Goal: Information Seeking & Learning: Learn about a topic

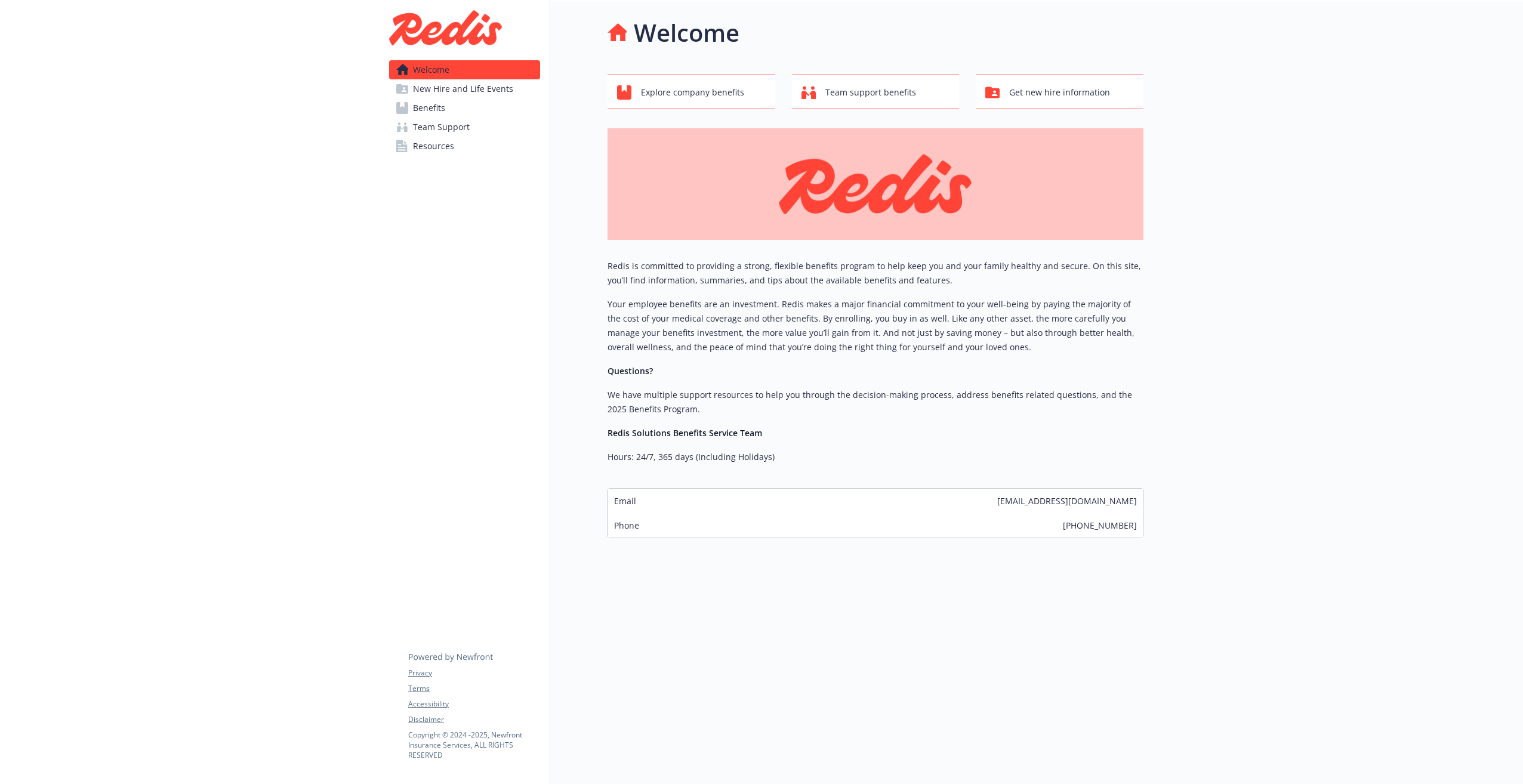
click at [444, 110] on span "Benefits" at bounding box center [429, 108] width 33 height 19
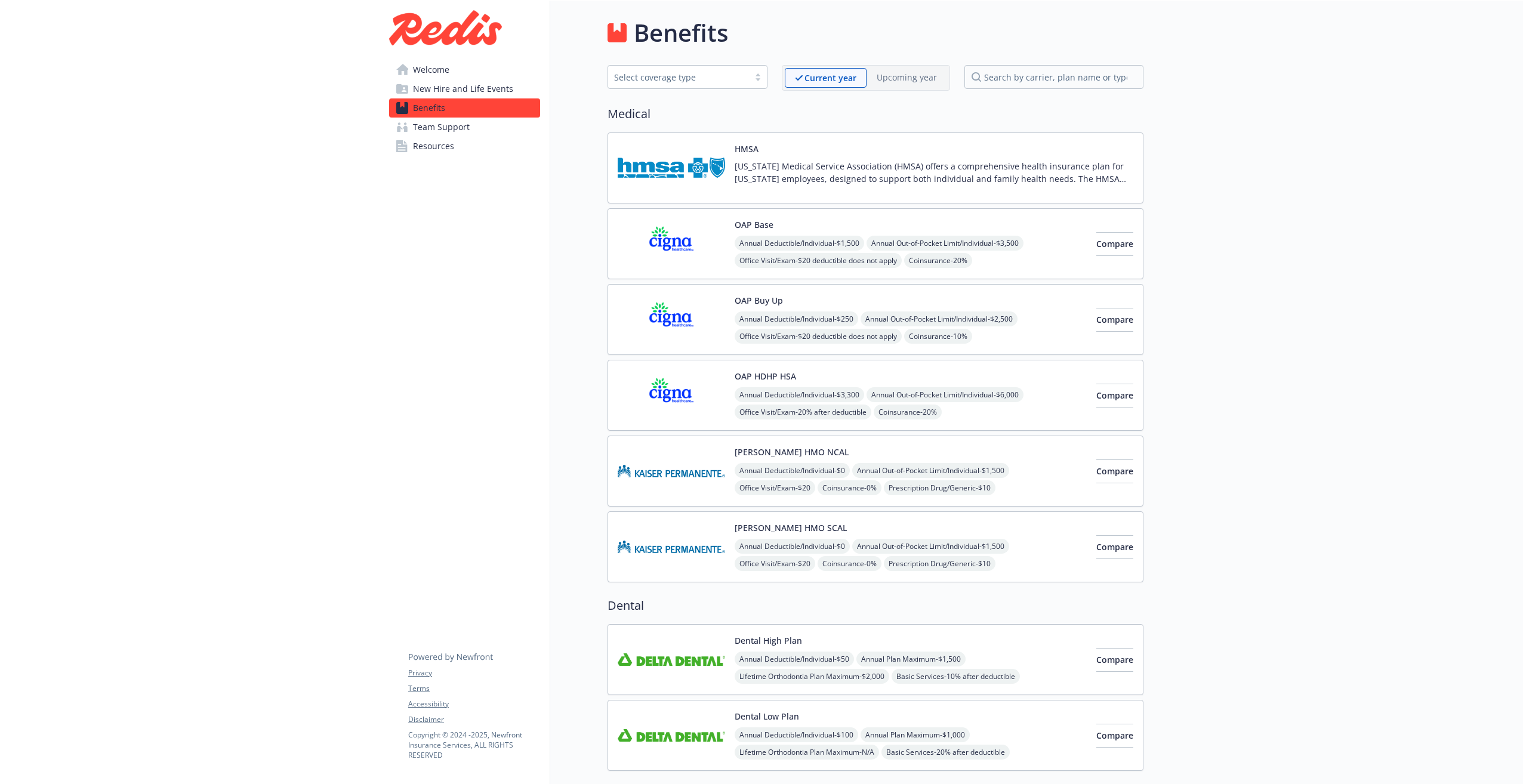
click at [444, 144] on span "Resources" at bounding box center [433, 146] width 41 height 19
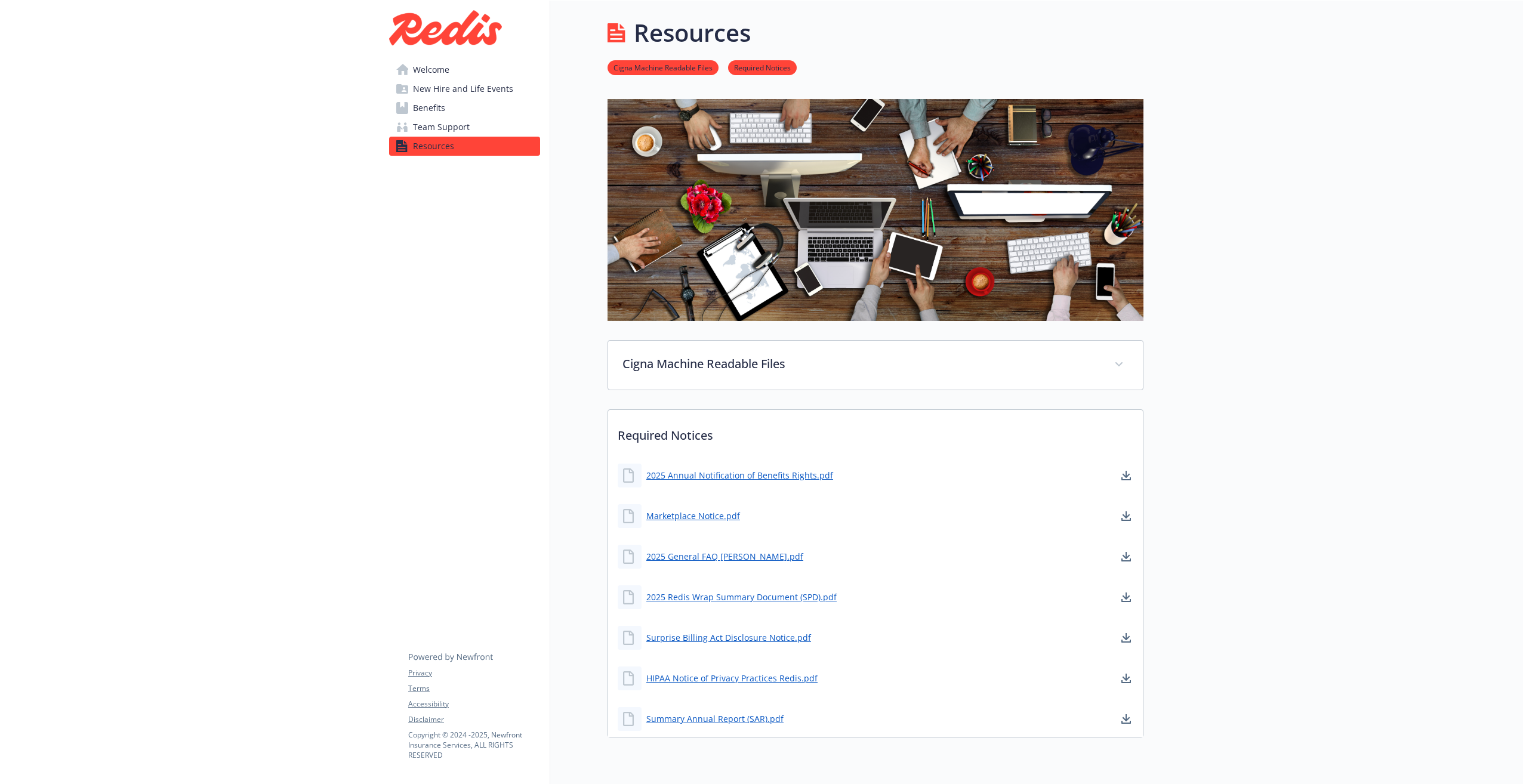
click at [431, 71] on span "Welcome" at bounding box center [431, 70] width 37 height 19
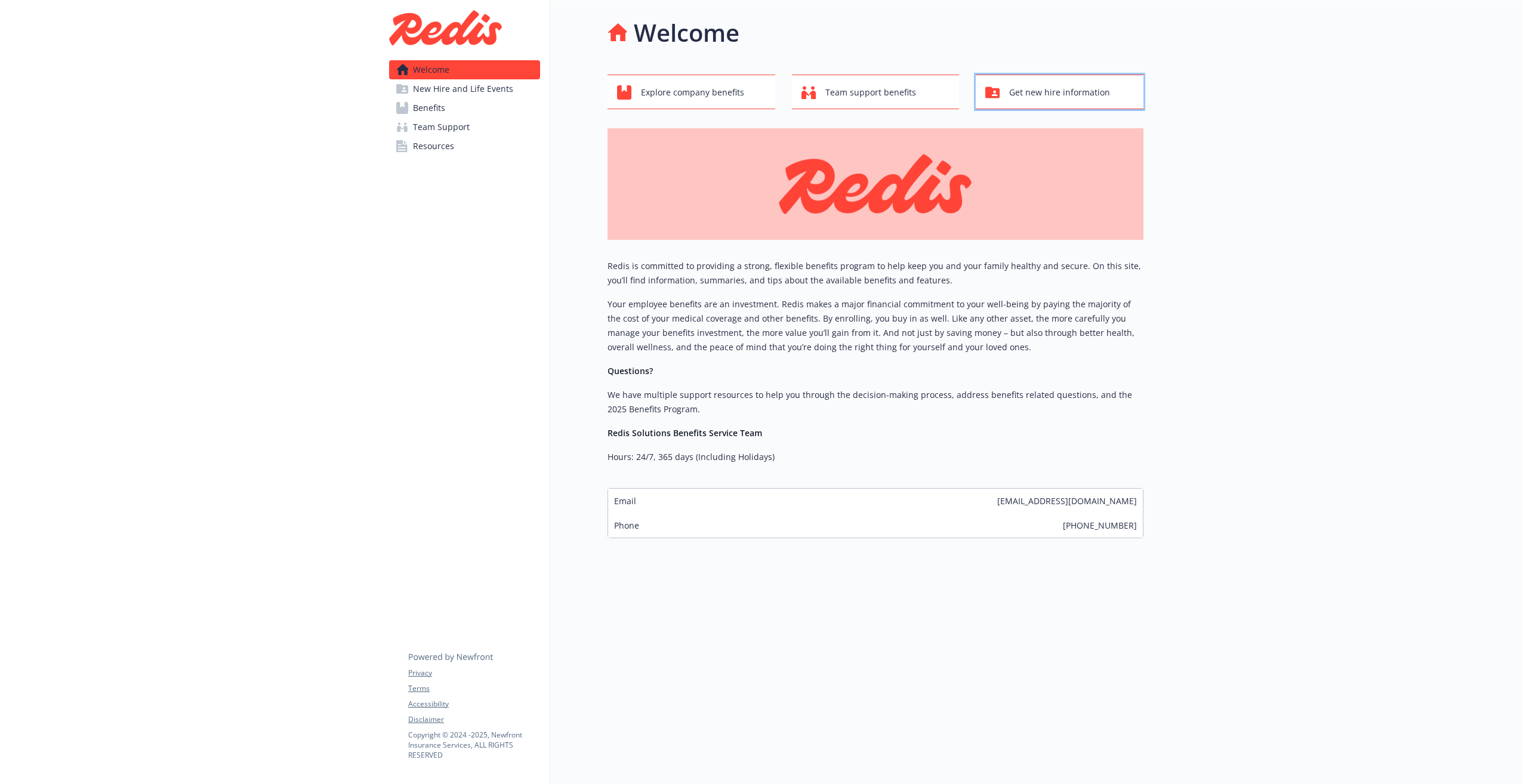
click at [1062, 90] on span "Get new hire information" at bounding box center [1059, 92] width 101 height 23
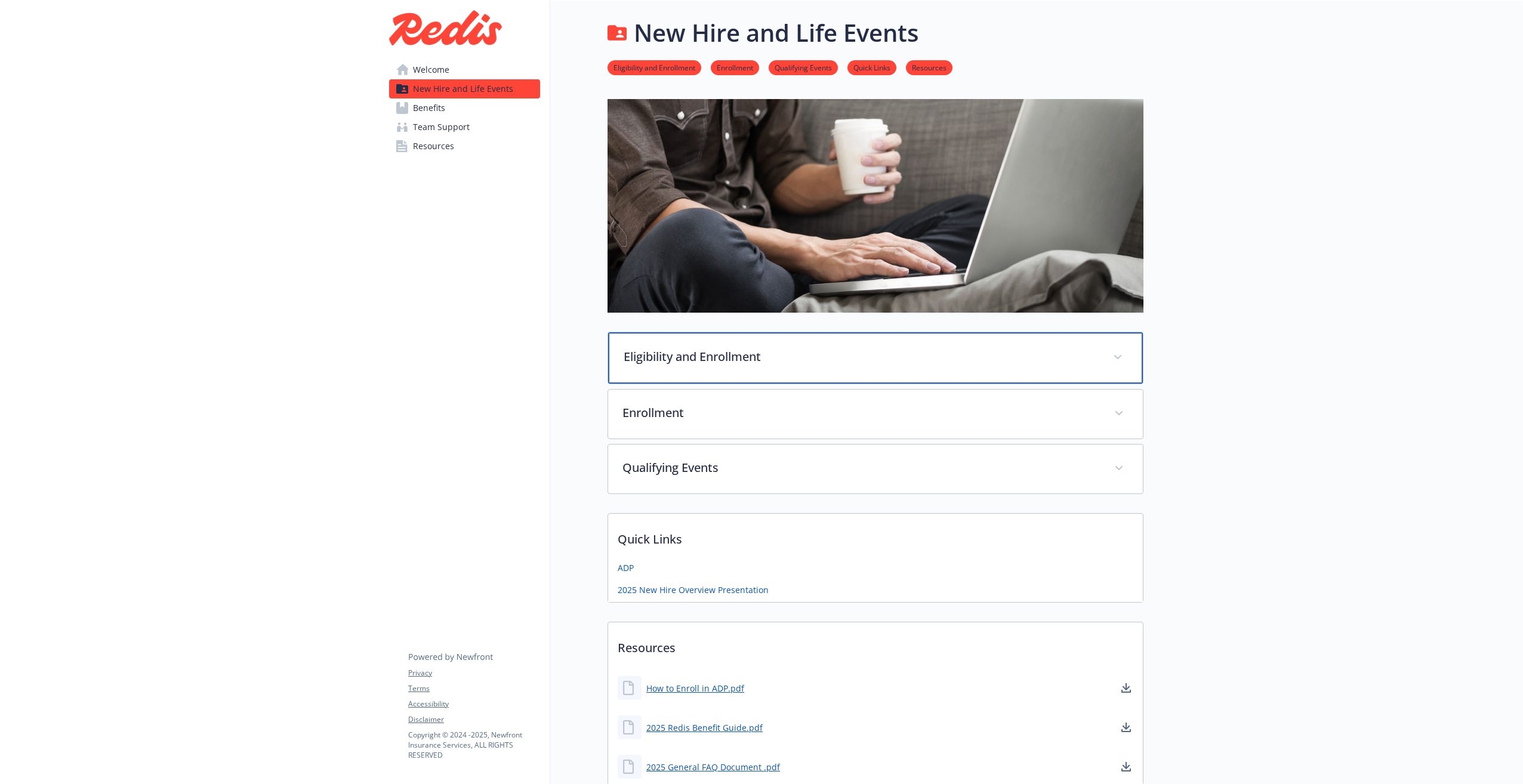
click at [899, 362] on p "Eligibility and Enrollment" at bounding box center [861, 356] width 475 height 18
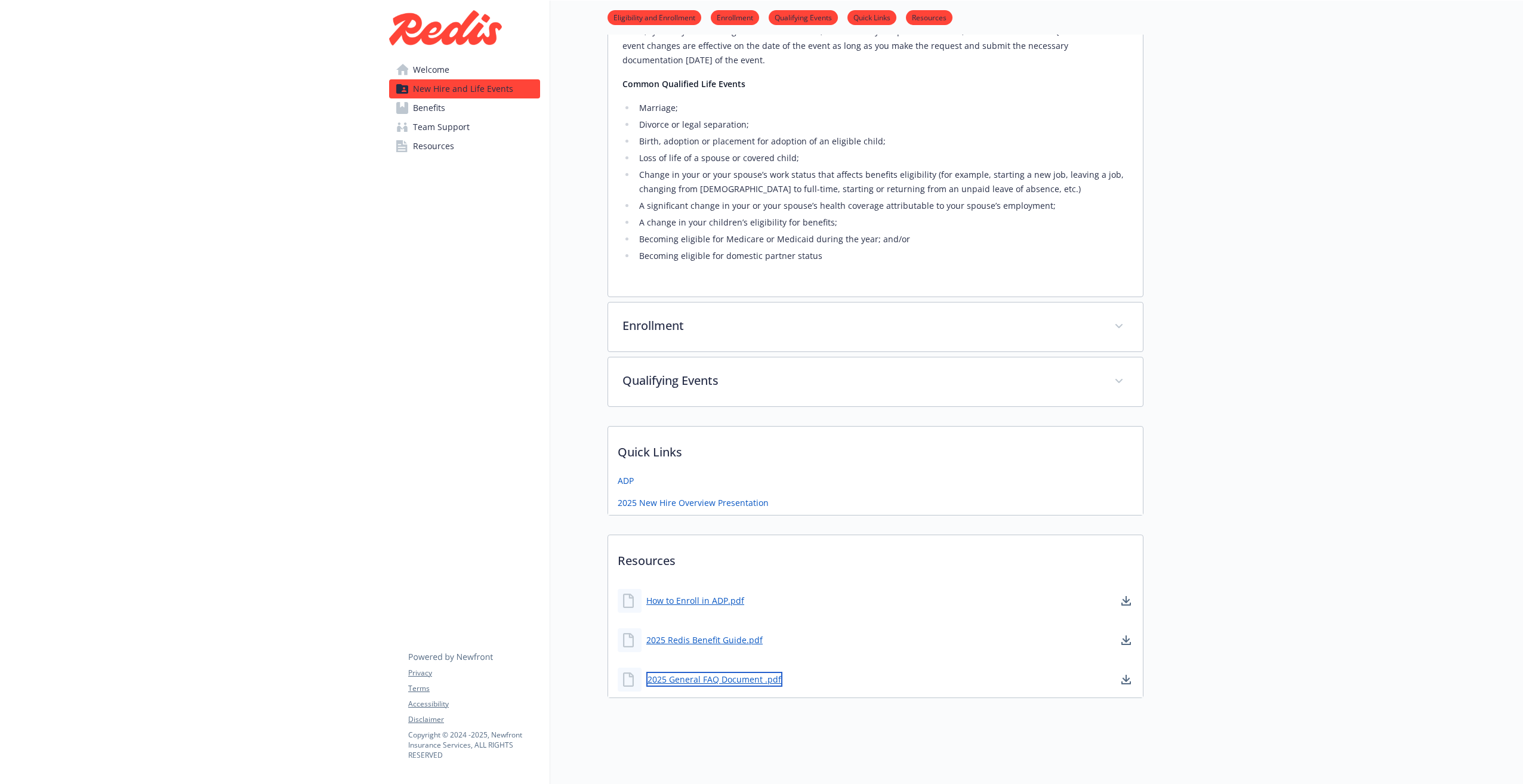
scroll to position [547, 0]
click at [732, 673] on link "2025 General FAQ Document .pdf" at bounding box center [714, 679] width 136 height 15
